Goal: Task Accomplishment & Management: Use online tool/utility

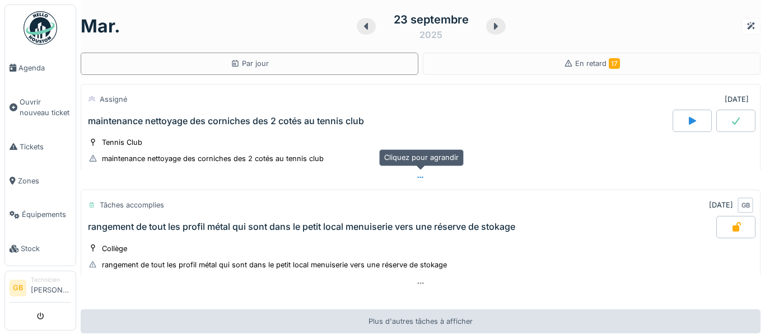
click at [425, 180] on div at bounding box center [421, 178] width 680 height 16
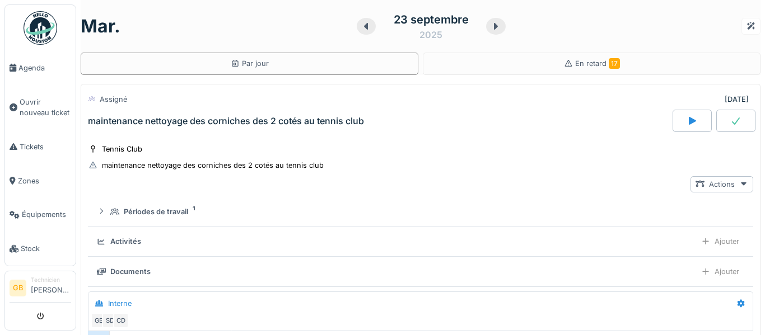
scroll to position [39, 0]
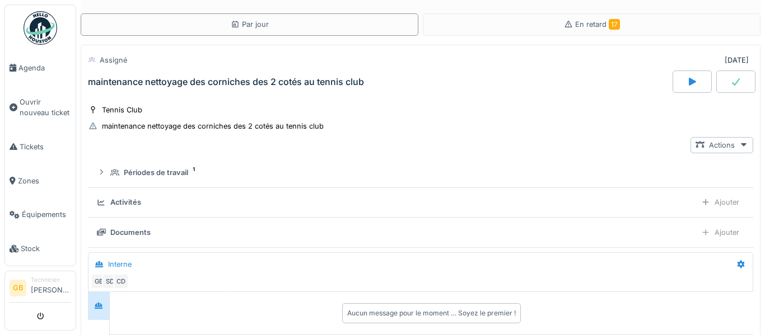
click at [656, 198] on div "Activités" at bounding box center [394, 202] width 595 height 11
click at [708, 207] on div at bounding box center [705, 202] width 9 height 11
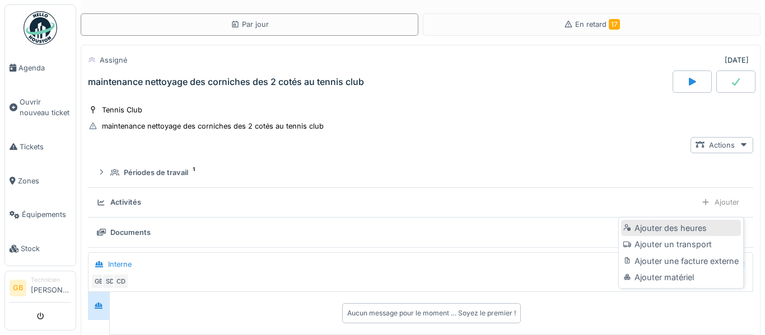
click at [701, 228] on div "Ajouter des heures" at bounding box center [680, 228] width 119 height 17
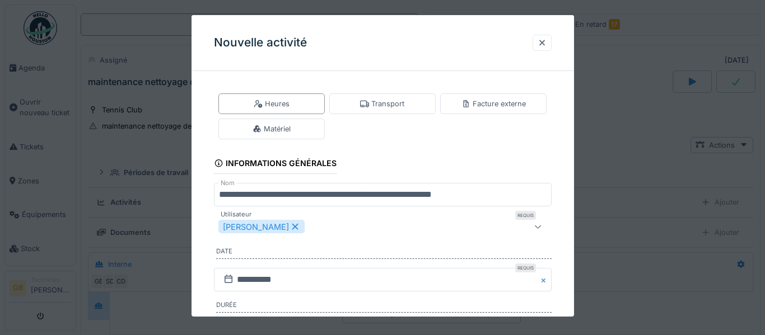
click at [570, 233] on div "**********" at bounding box center [382, 266] width 382 height 372
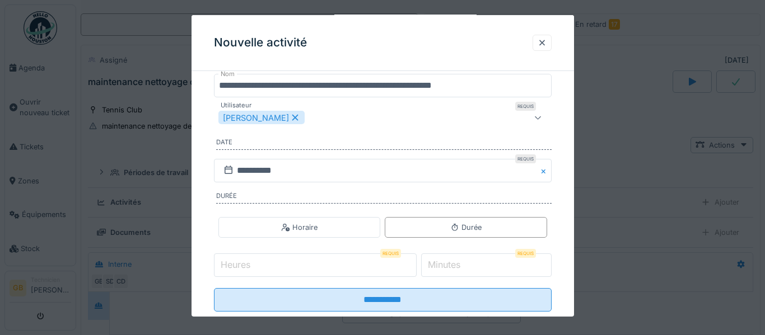
scroll to position [112, 0]
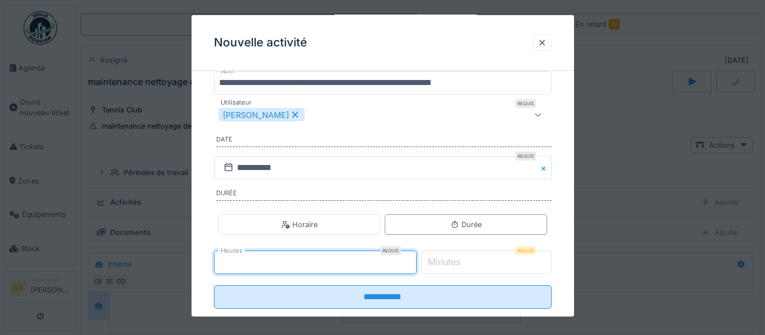
type input "*"
click at [417, 261] on input "*" at bounding box center [315, 263] width 203 height 24
click at [461, 264] on label "Minutes" at bounding box center [443, 261] width 37 height 13
click at [461, 264] on input "*" at bounding box center [486, 263] width 130 height 24
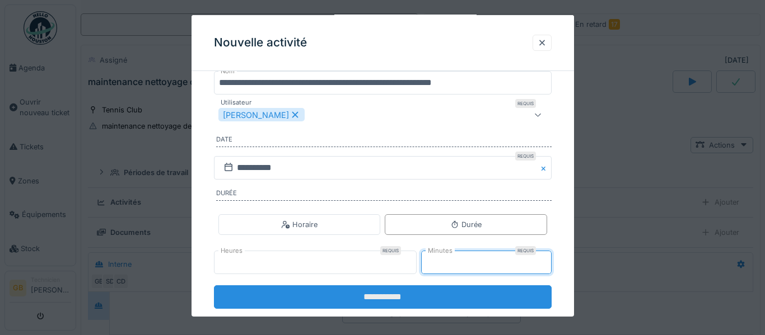
type input "**"
click at [508, 306] on input "**********" at bounding box center [383, 298] width 338 height 24
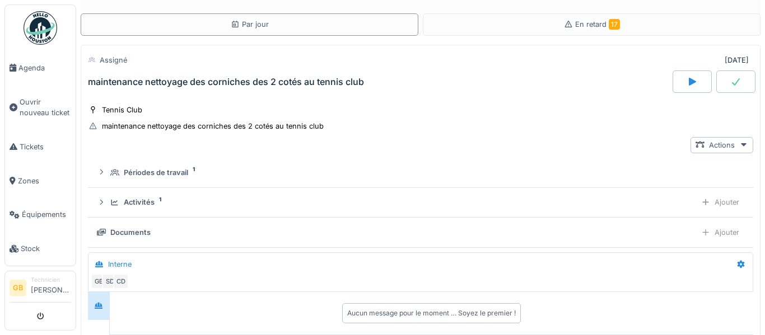
scroll to position [0, 0]
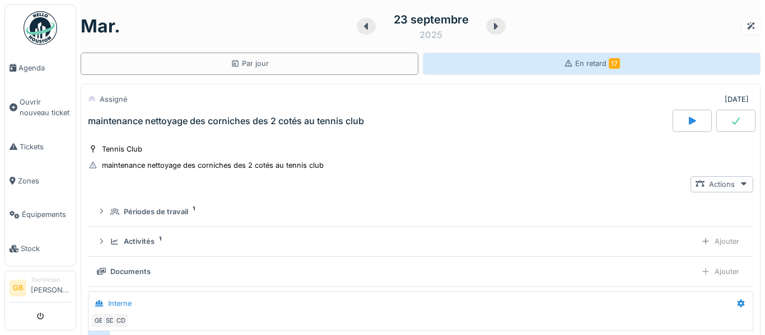
click at [628, 58] on div "En retard 17" at bounding box center [592, 64] width 338 height 22
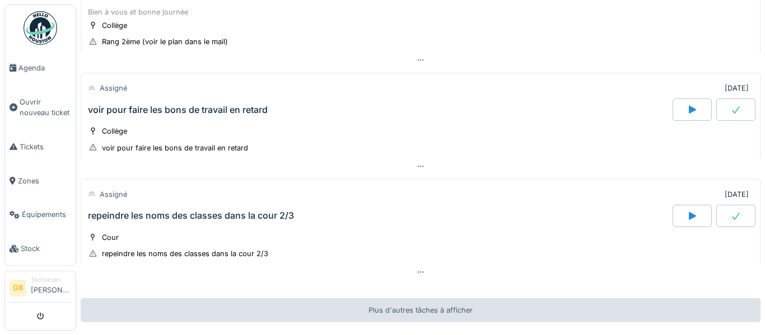
scroll to position [1673, 0]
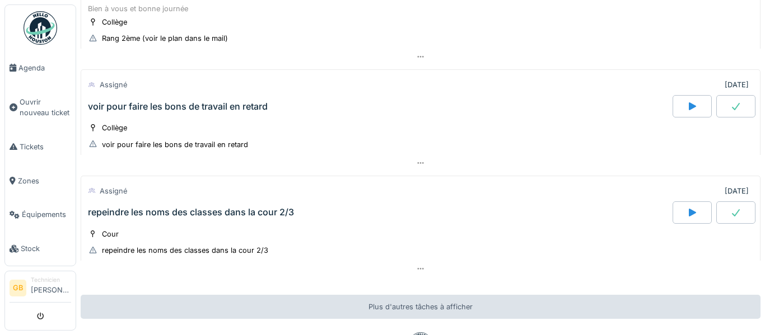
click at [740, 107] on div at bounding box center [735, 106] width 39 height 22
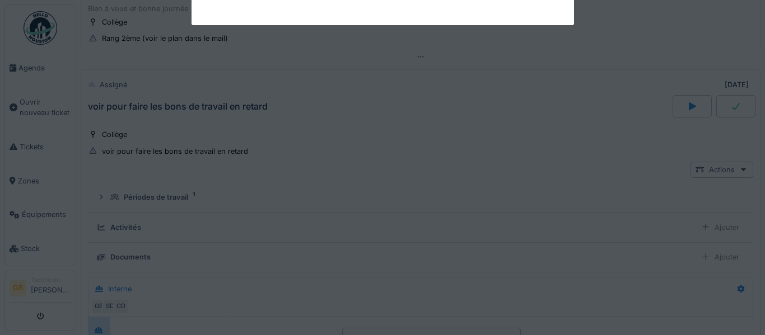
scroll to position [1706, 0]
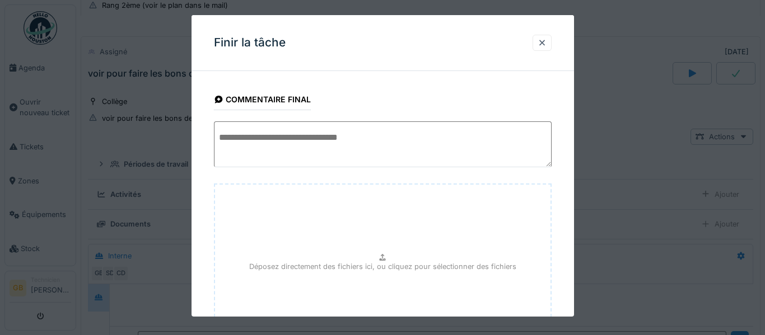
click at [563, 148] on div "**********" at bounding box center [382, 252] width 382 height 344
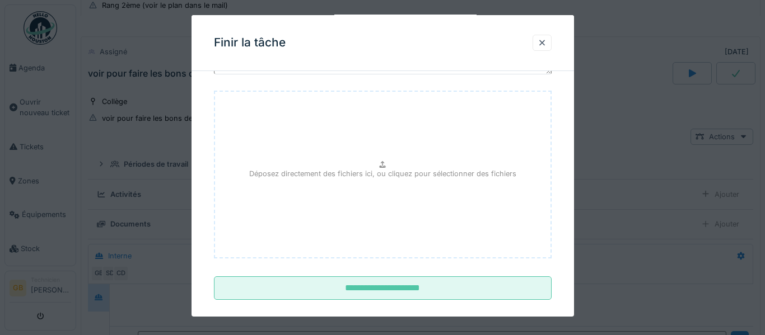
scroll to position [107, 0]
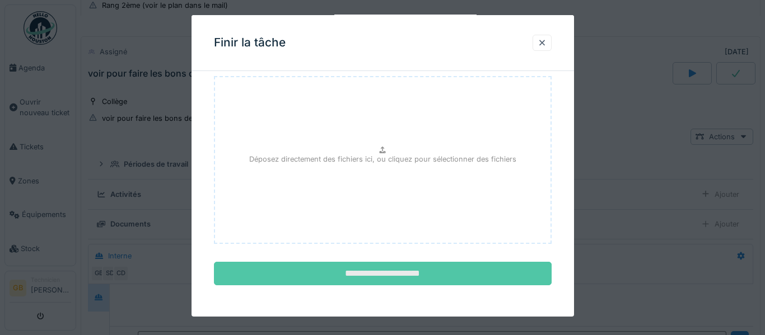
click at [474, 267] on input "**********" at bounding box center [383, 274] width 338 height 24
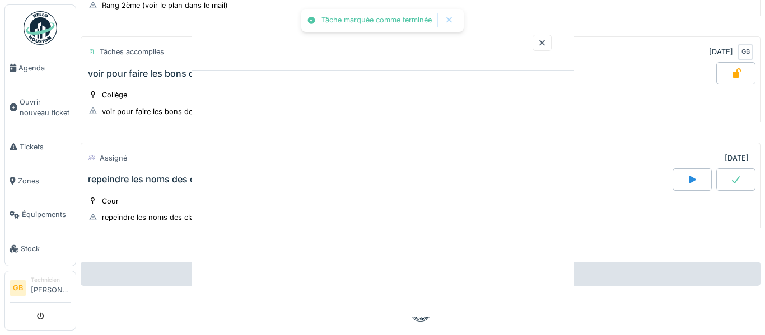
scroll to position [0, 0]
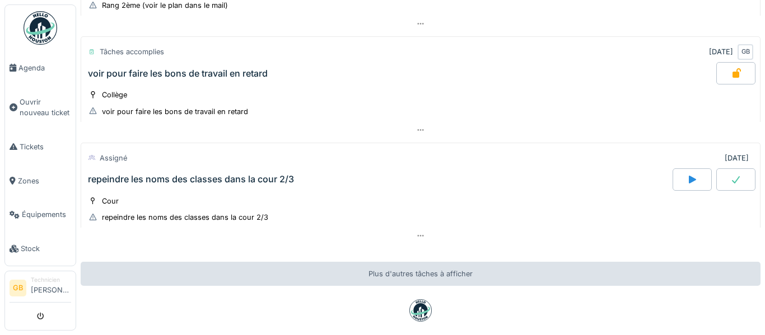
click at [764, 320] on div "Par jour En retard 17 Assigné [DATE] réparation de mur dans les 3 cabines de wc…" at bounding box center [420, 167] width 689 height 335
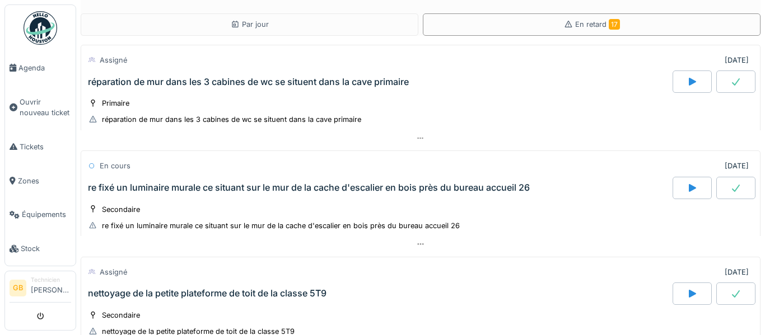
click at [55, 24] on img at bounding box center [41, 28] width 34 height 34
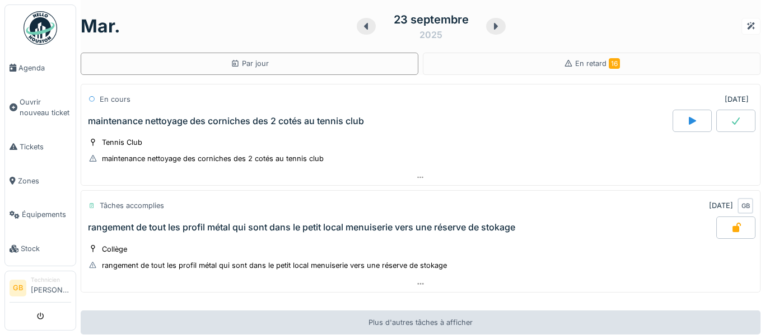
click at [496, 30] on icon at bounding box center [495, 26] width 11 height 9
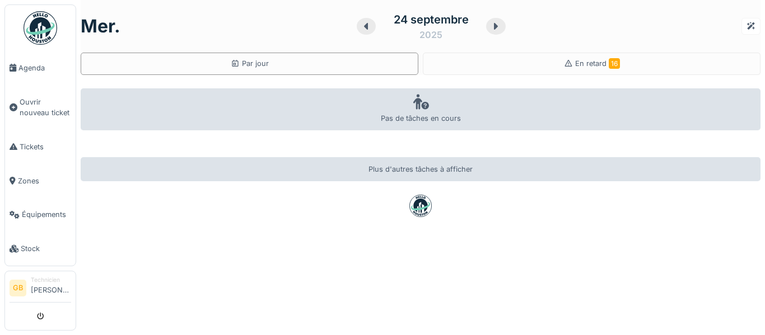
click at [496, 30] on icon at bounding box center [495, 26] width 11 height 9
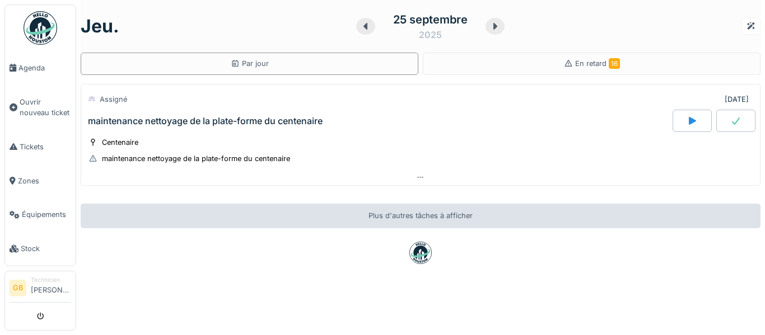
click at [496, 30] on icon at bounding box center [494, 26] width 11 height 9
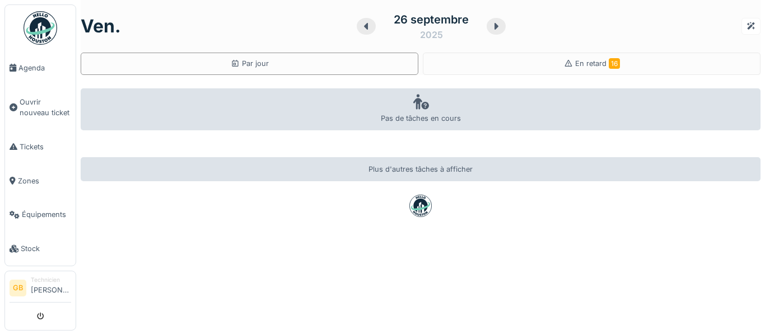
click at [368, 30] on icon at bounding box center [366, 26] width 11 height 9
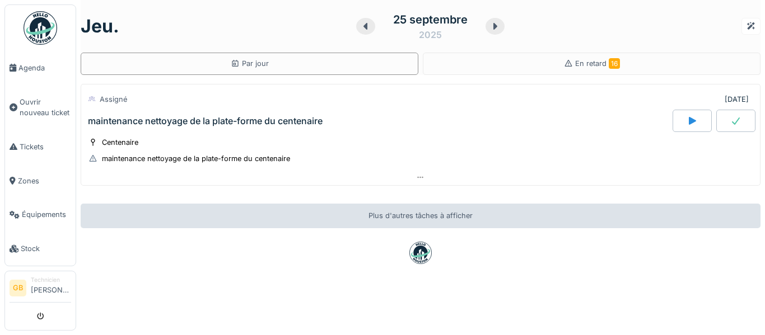
click at [504, 78] on div "jeu. 25 septembre 2025 Par jour En retard 16 Assigné 25/09/2025 maintenance net…" at bounding box center [420, 167] width 689 height 335
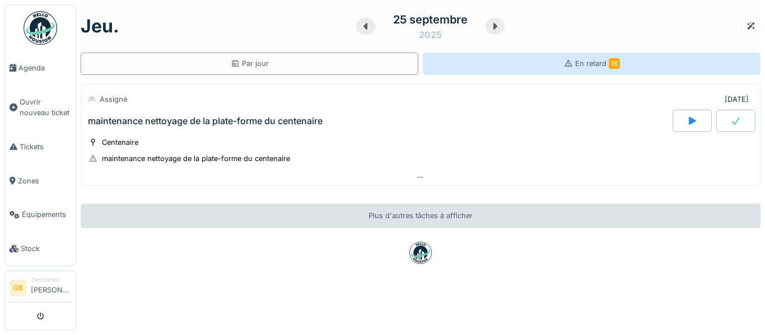
click at [503, 73] on div "En retard 16" at bounding box center [592, 64] width 338 height 22
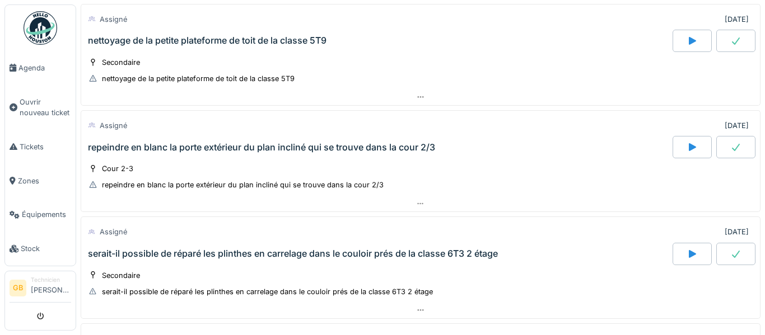
scroll to position [258, 0]
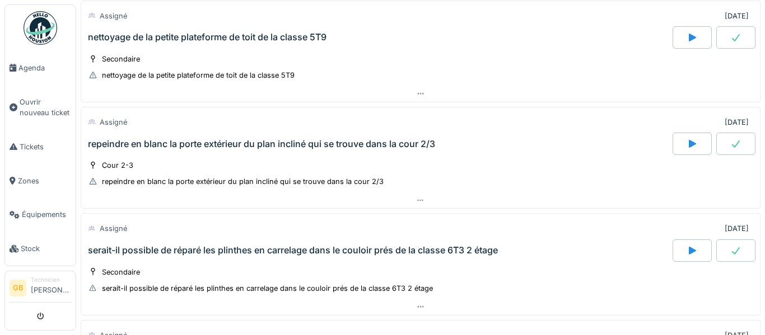
drag, startPoint x: 764, startPoint y: 10, endPoint x: 758, endPoint y: 113, distance: 103.7
click at [758, 113] on div "Par jour En retard 16 Assigné 09/02/2024 réparation de mur dans les 3 cabines d…" at bounding box center [420, 167] width 689 height 335
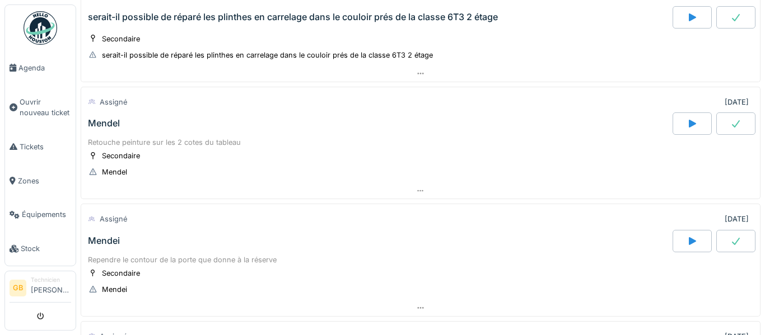
scroll to position [0, 0]
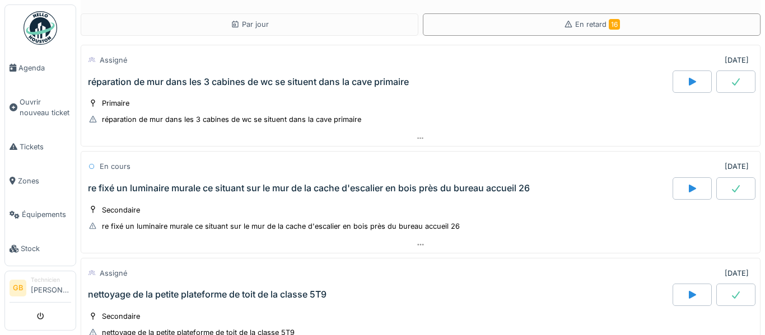
click at [39, 39] on img at bounding box center [41, 28] width 34 height 34
